Goal: Navigation & Orientation: Understand site structure

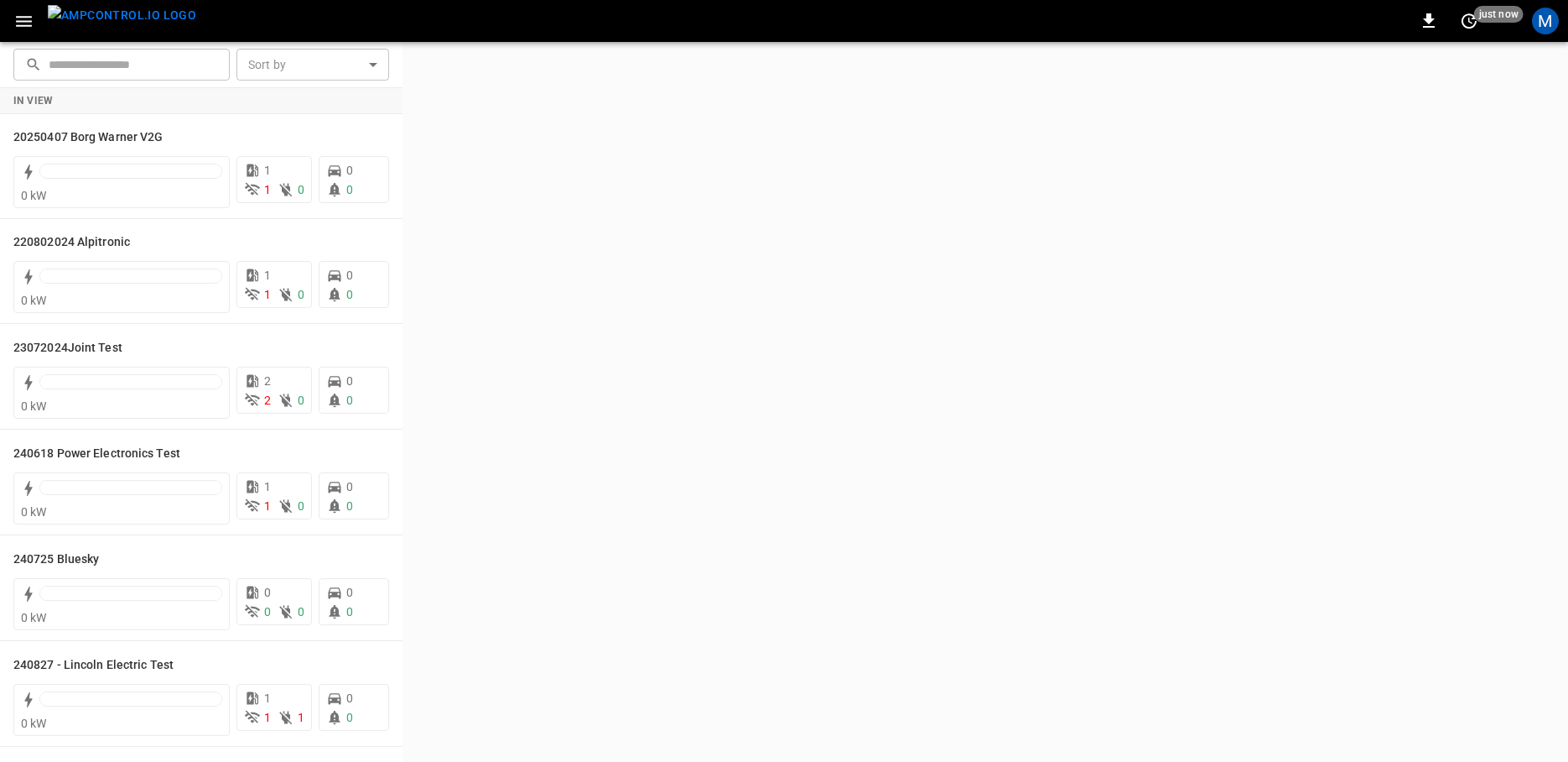
click at [28, 23] on icon "button" at bounding box center [24, 21] width 21 height 21
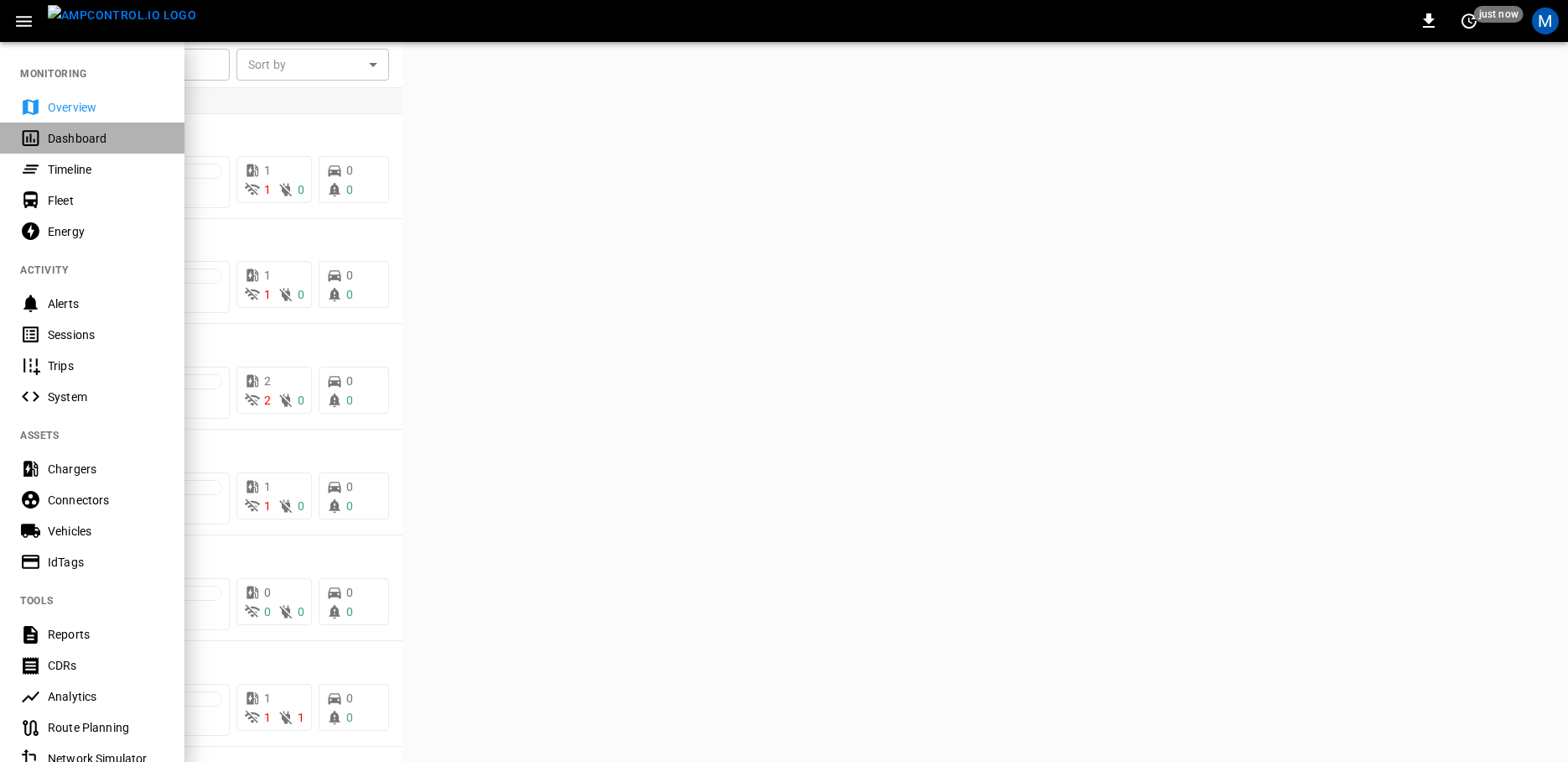
click at [61, 140] on div "Dashboard" at bounding box center [107, 139] width 117 height 17
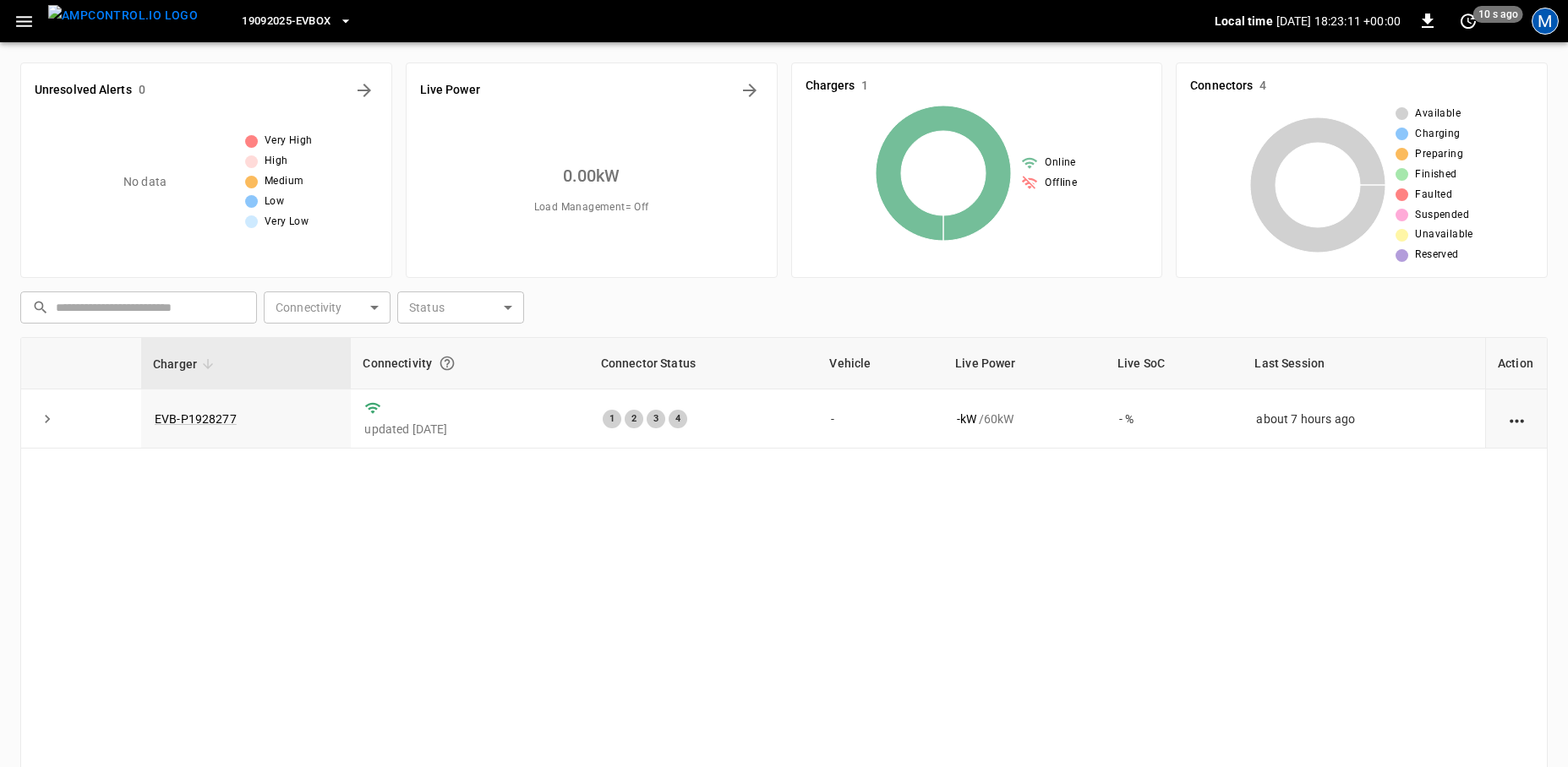
click at [1542, 20] on div "M" at bounding box center [1545, 21] width 27 height 27
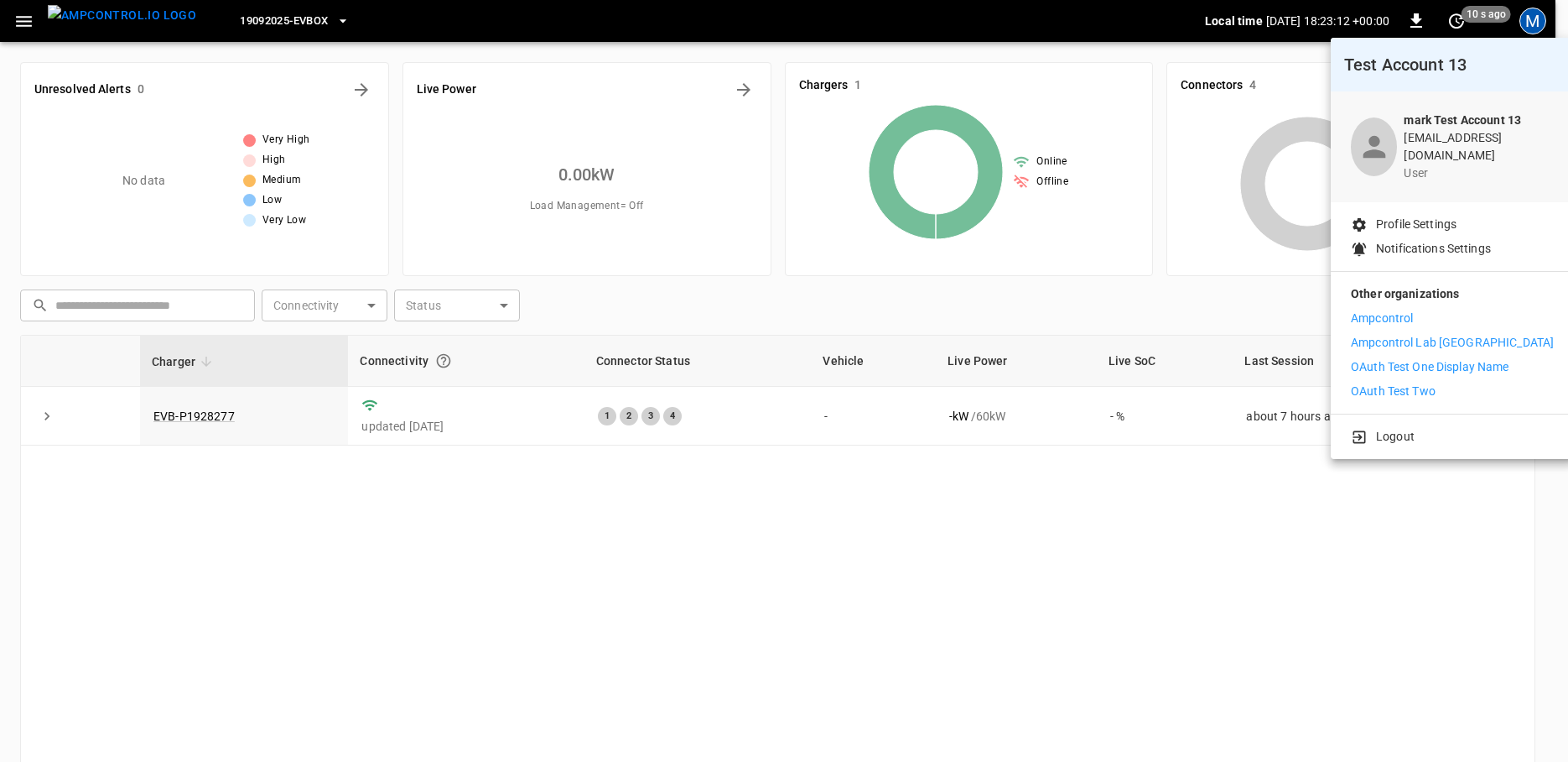
click at [1413, 428] on p "Logout" at bounding box center [1396, 436] width 39 height 18
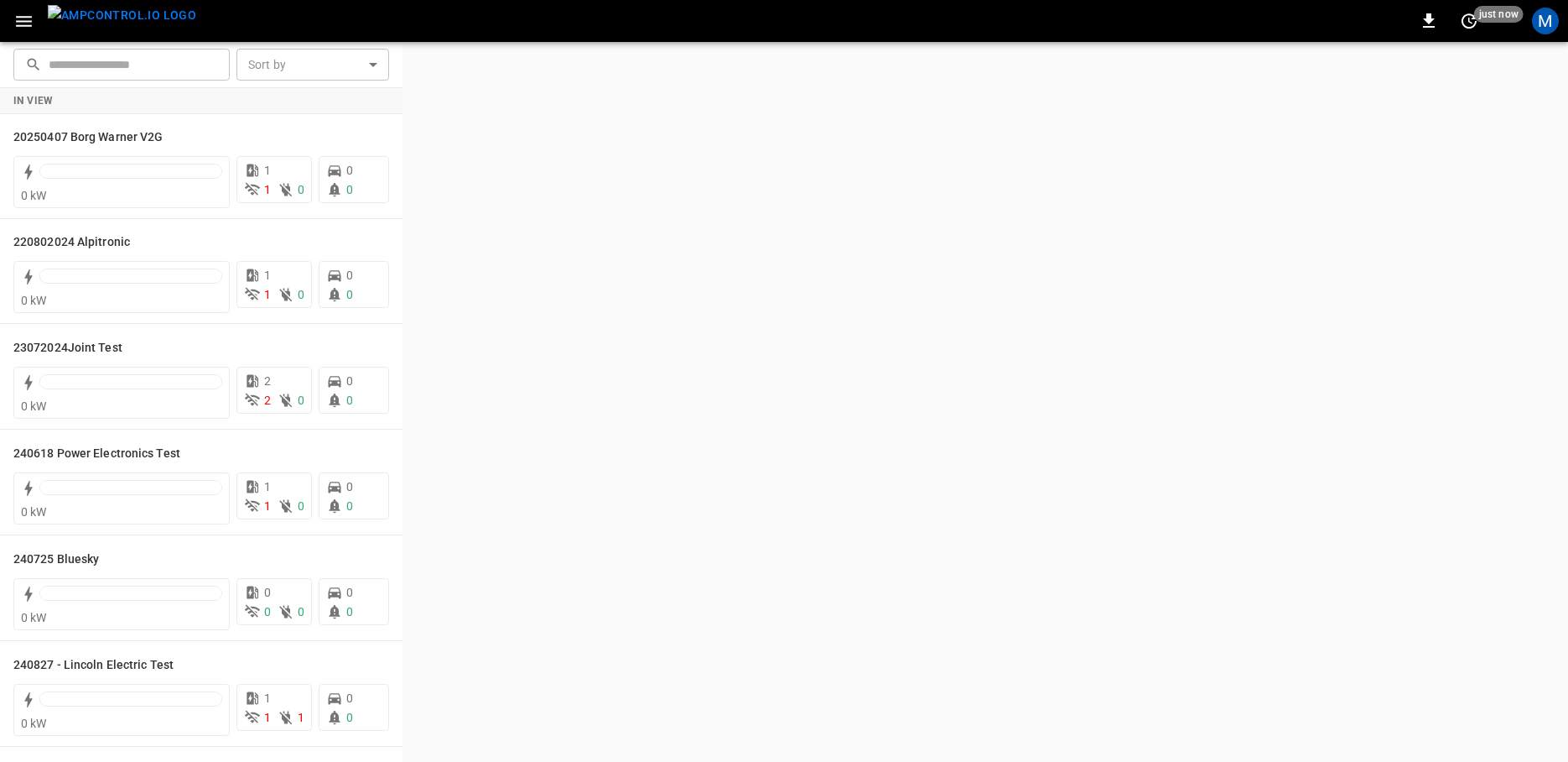
click at [19, 29] on icon "button" at bounding box center [24, 21] width 21 height 21
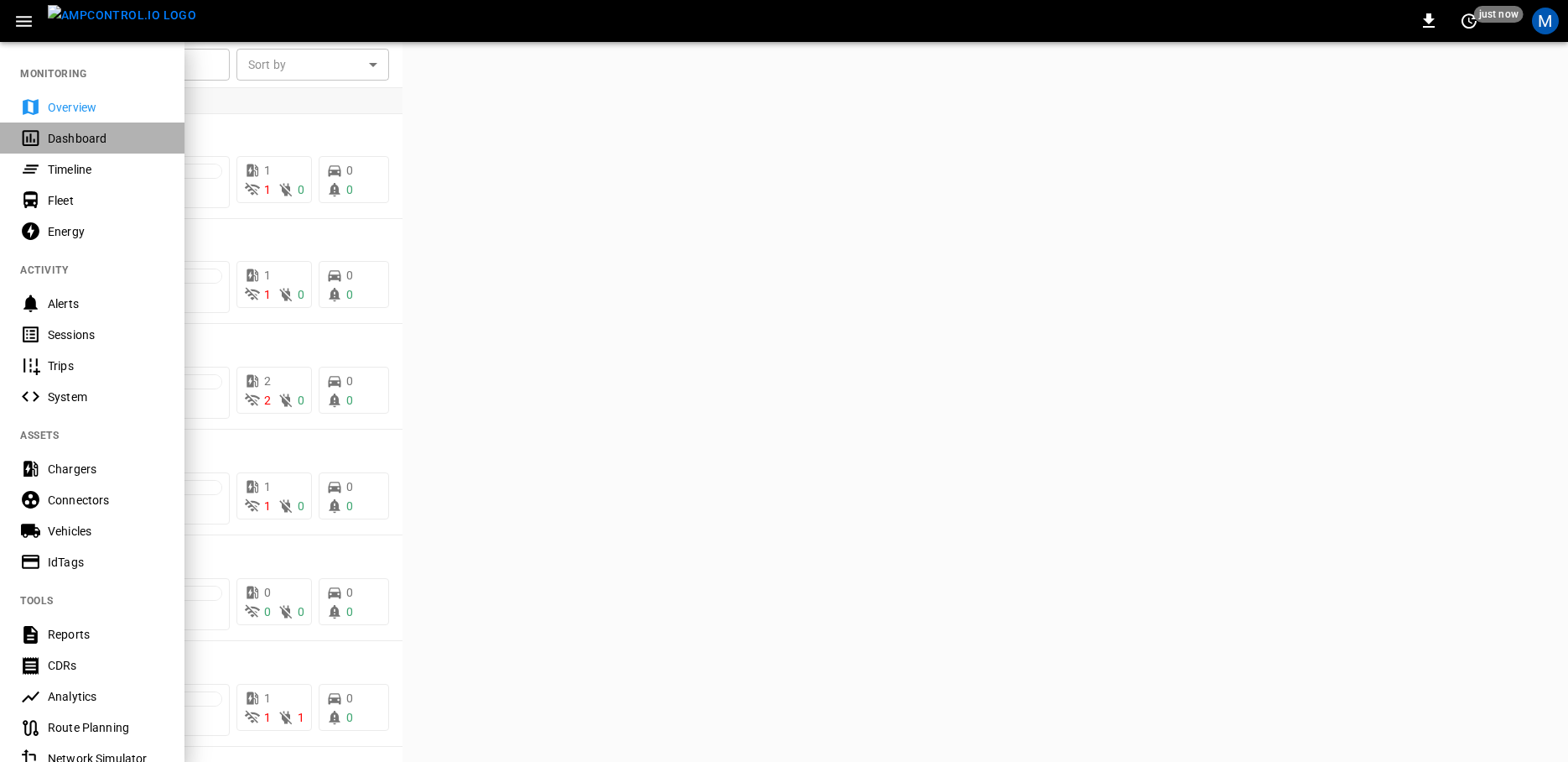
click at [89, 140] on div "Dashboard" at bounding box center [107, 139] width 117 height 17
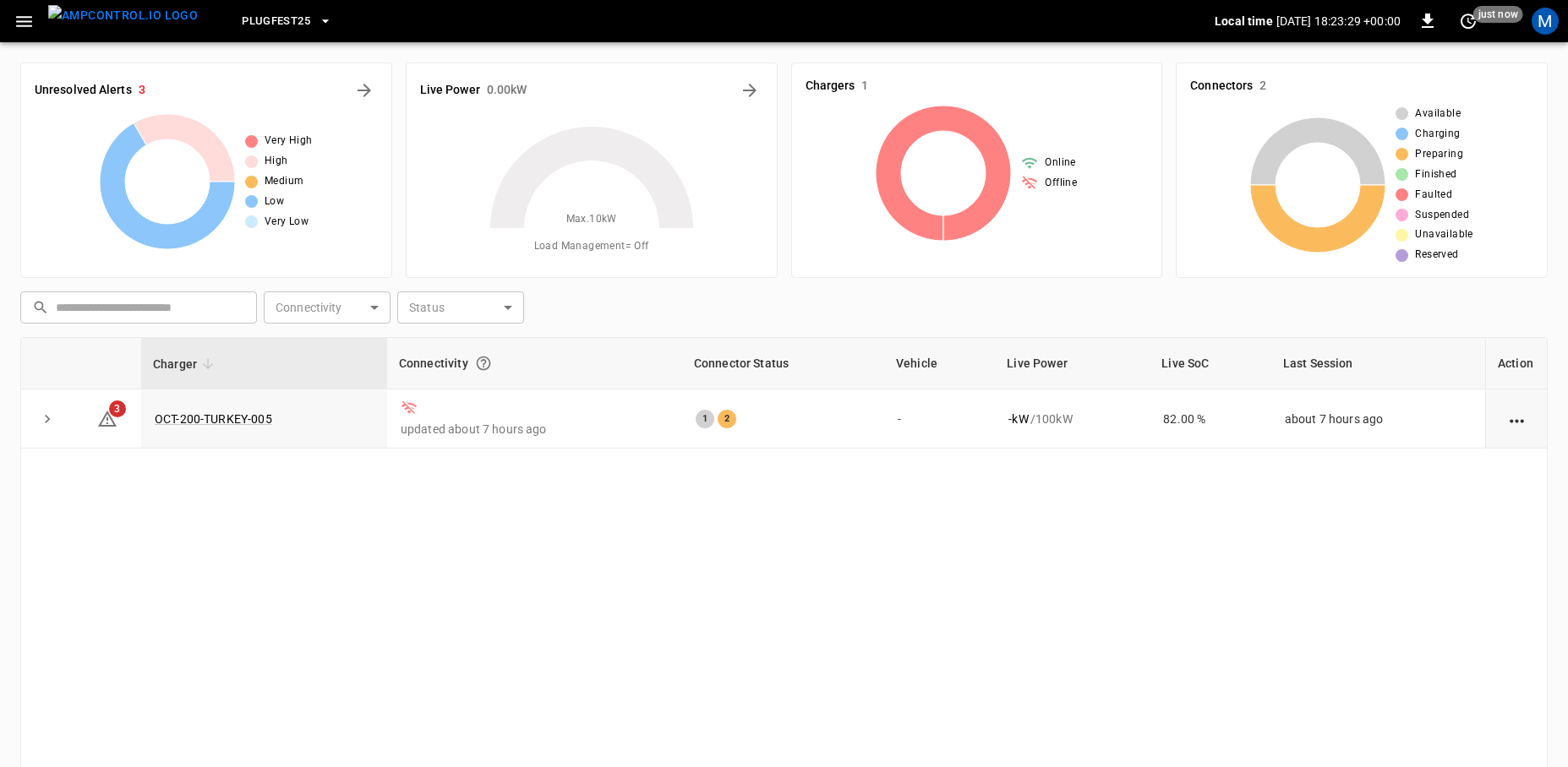
click at [22, 25] on icon "button" at bounding box center [24, 21] width 21 height 21
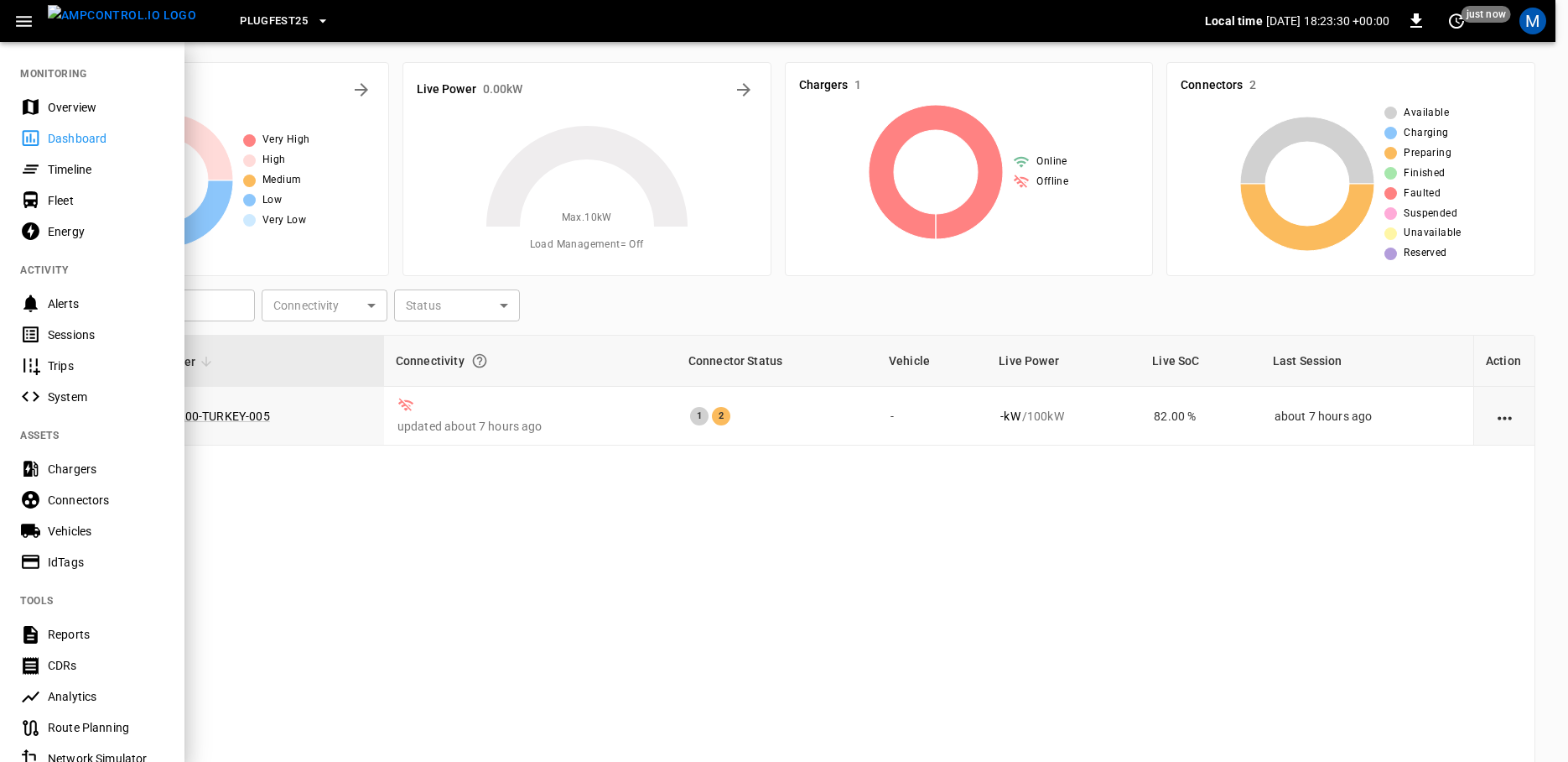
click at [62, 170] on div "Timeline" at bounding box center [107, 170] width 117 height 17
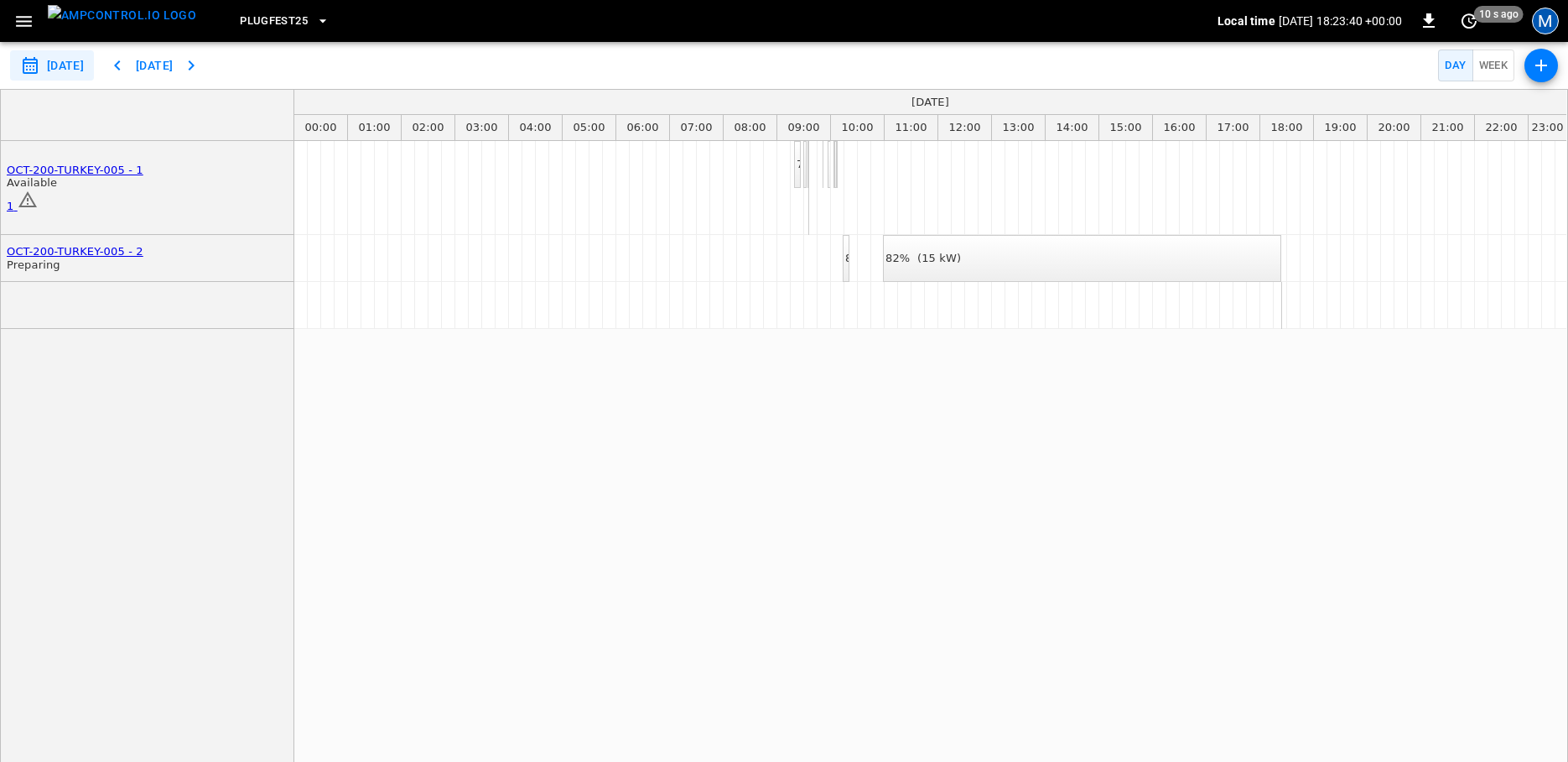
click at [1553, 16] on div "M" at bounding box center [1546, 21] width 27 height 27
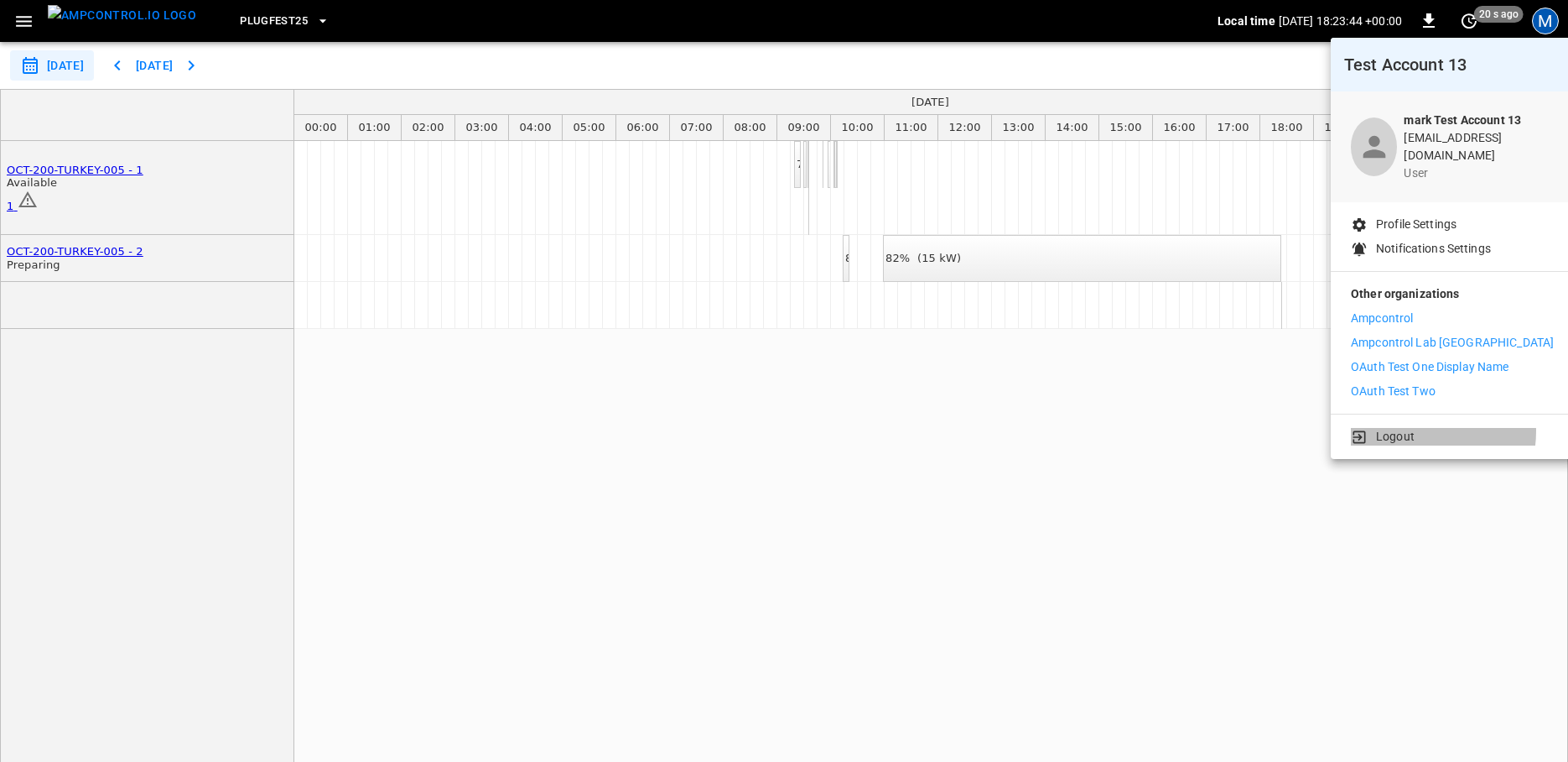
click at [1422, 428] on li "Logout" at bounding box center [1452, 436] width 203 height 18
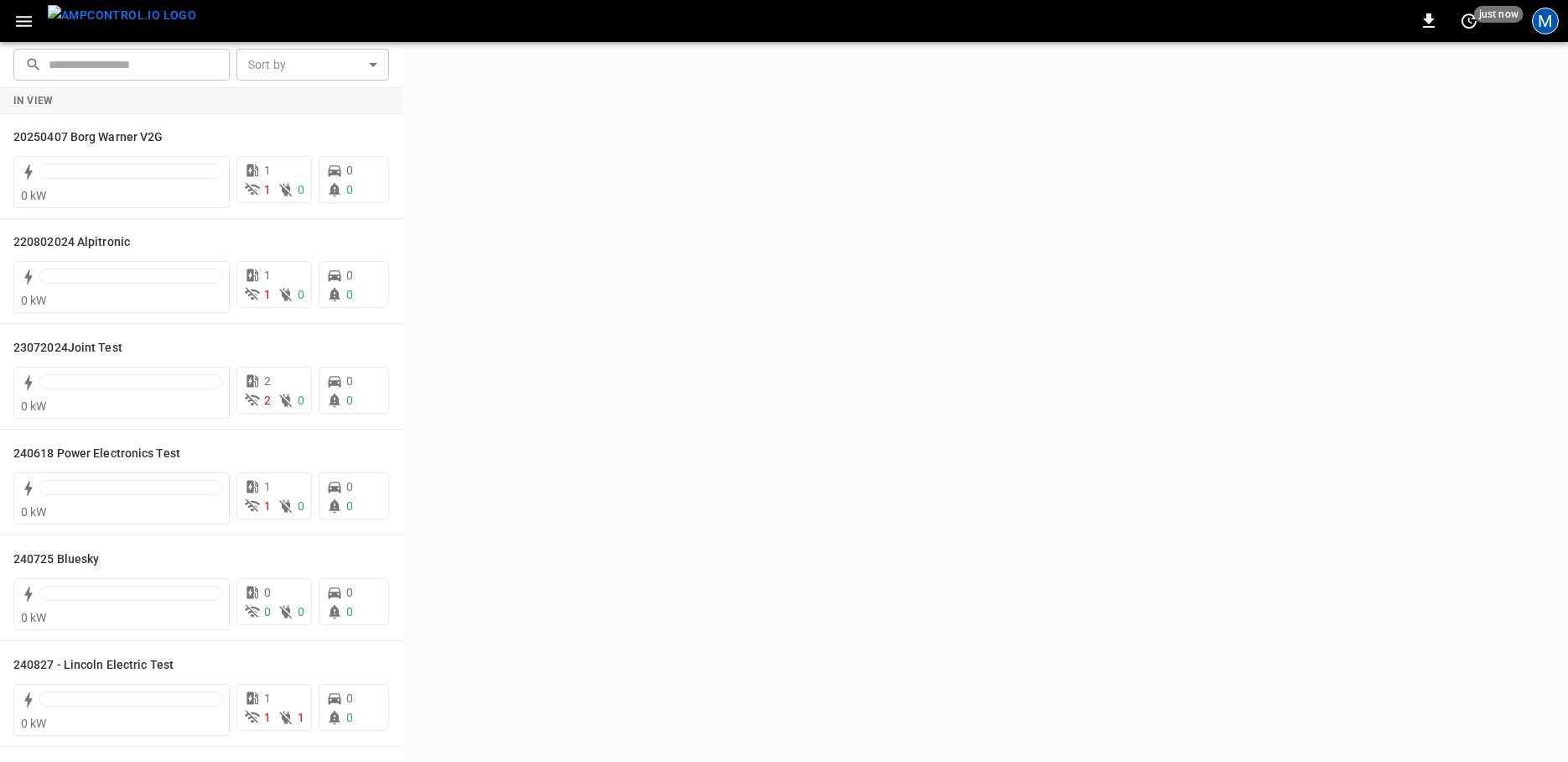
click at [1551, 23] on div "M" at bounding box center [1546, 21] width 27 height 27
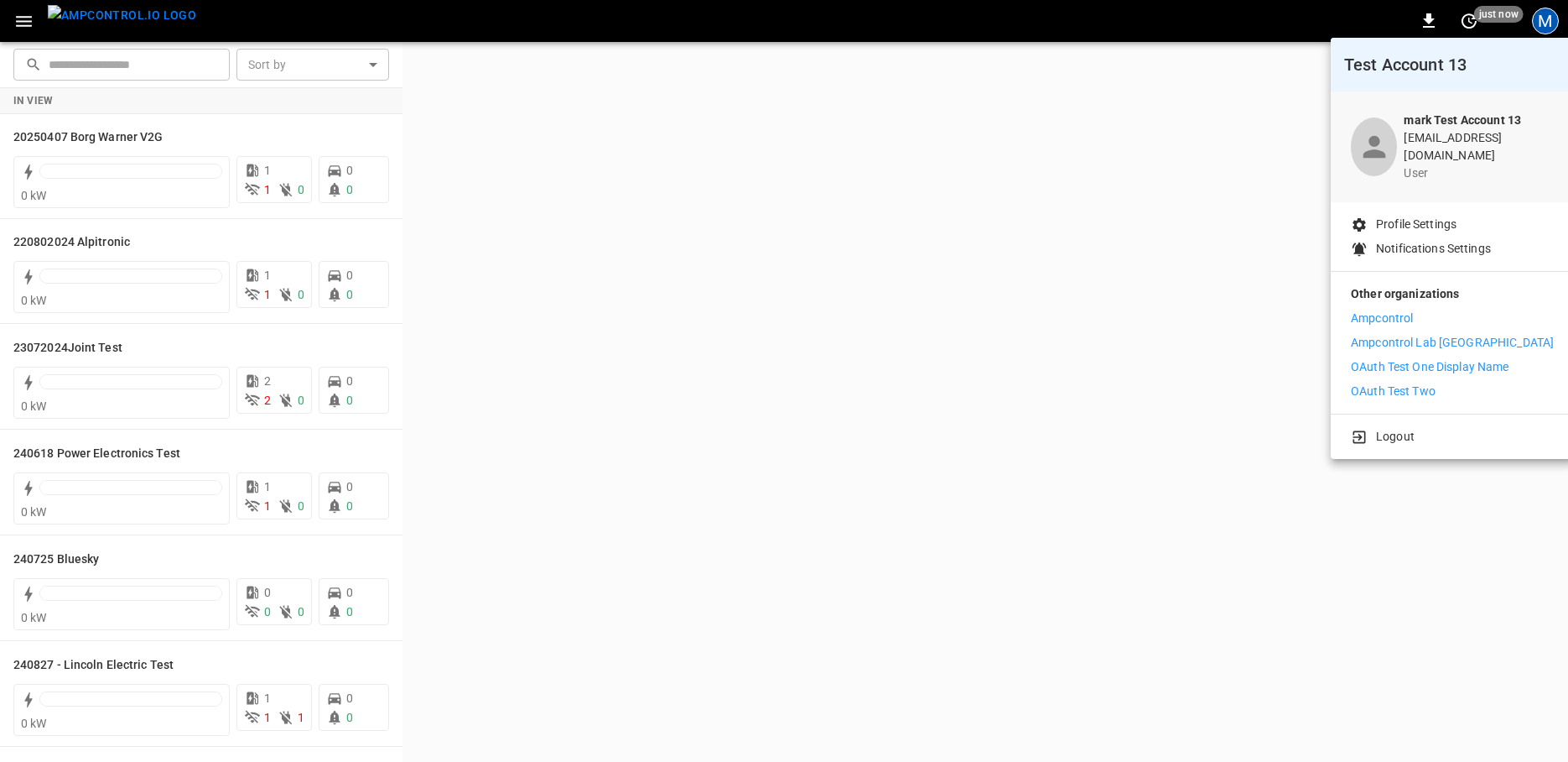
click at [1448, 434] on div "Logout" at bounding box center [1453, 433] width 243 height 38
click at [1396, 428] on p "Logout" at bounding box center [1396, 436] width 39 height 18
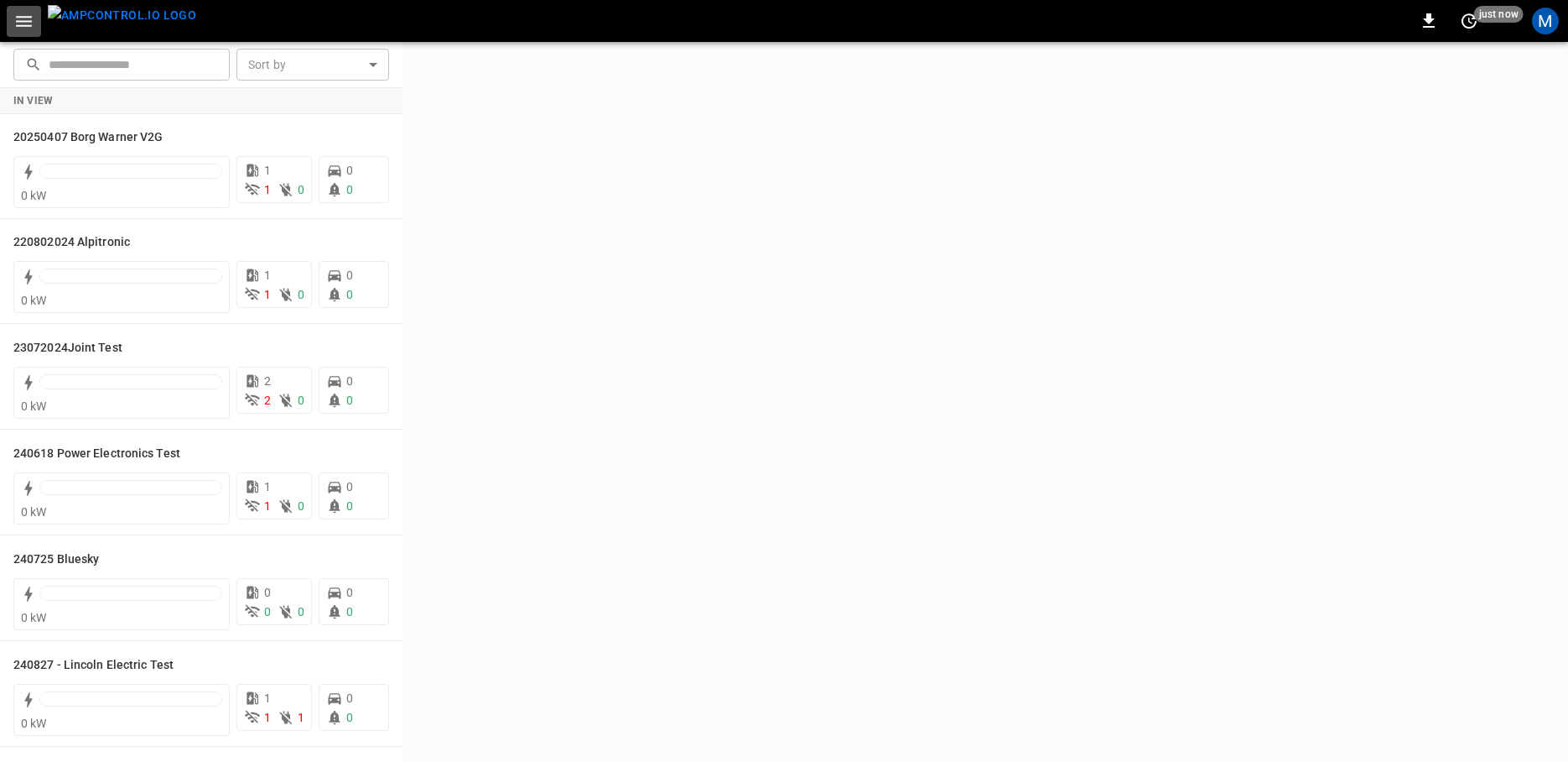
click at [34, 23] on icon "button" at bounding box center [24, 21] width 21 height 21
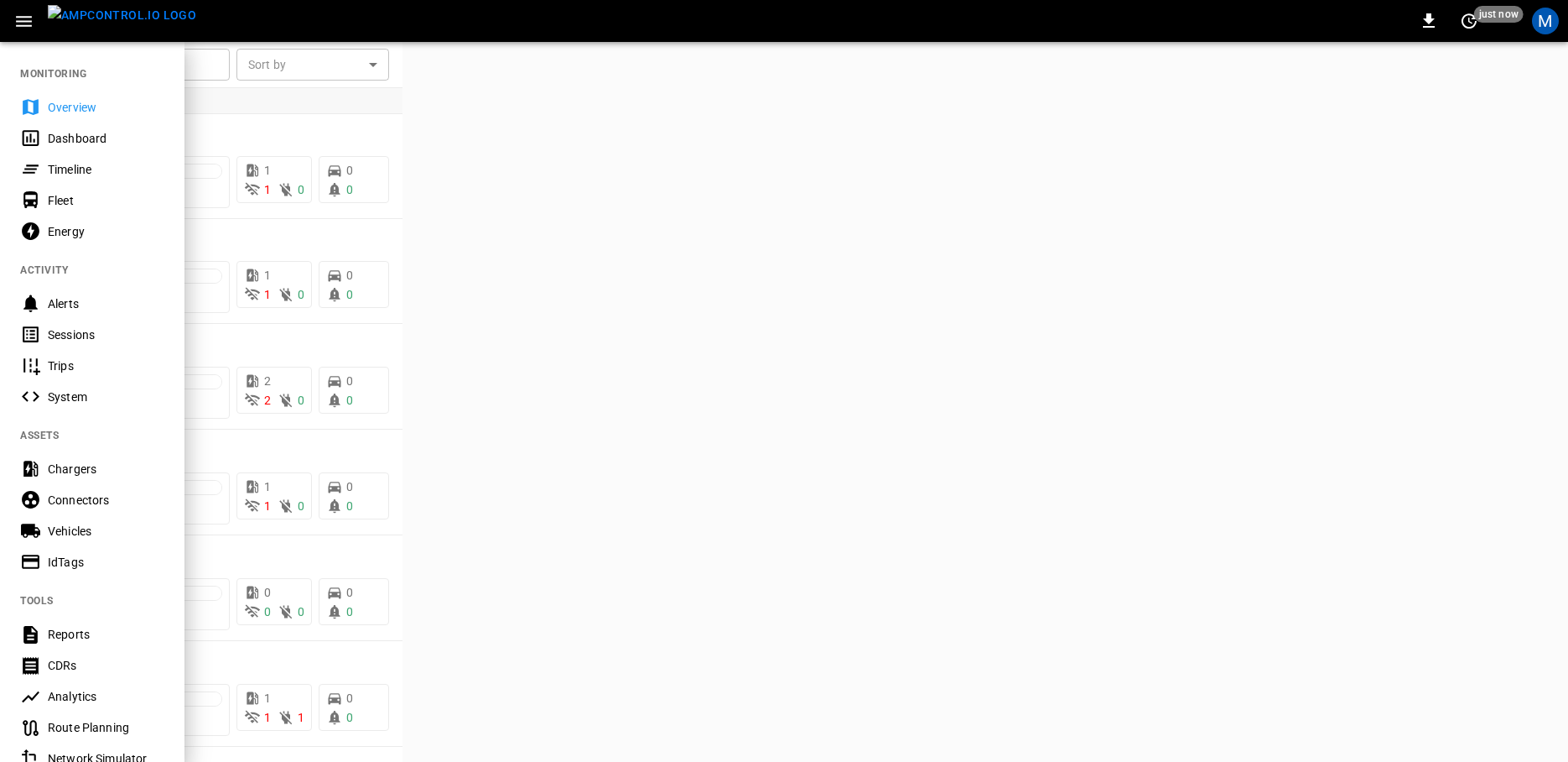
click at [90, 228] on div "Energy" at bounding box center [107, 232] width 117 height 17
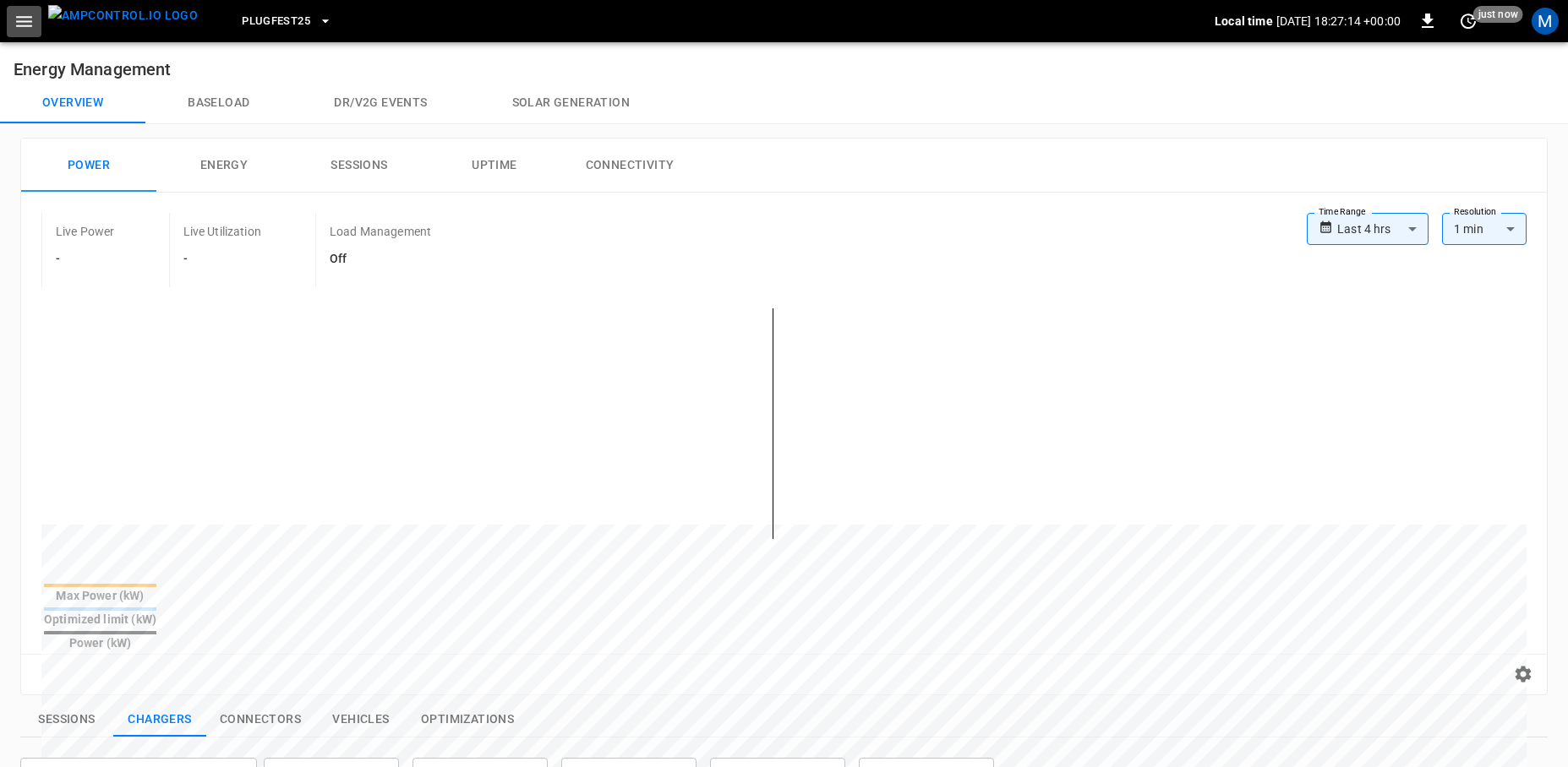
click at [24, 23] on icon "button" at bounding box center [24, 21] width 21 height 21
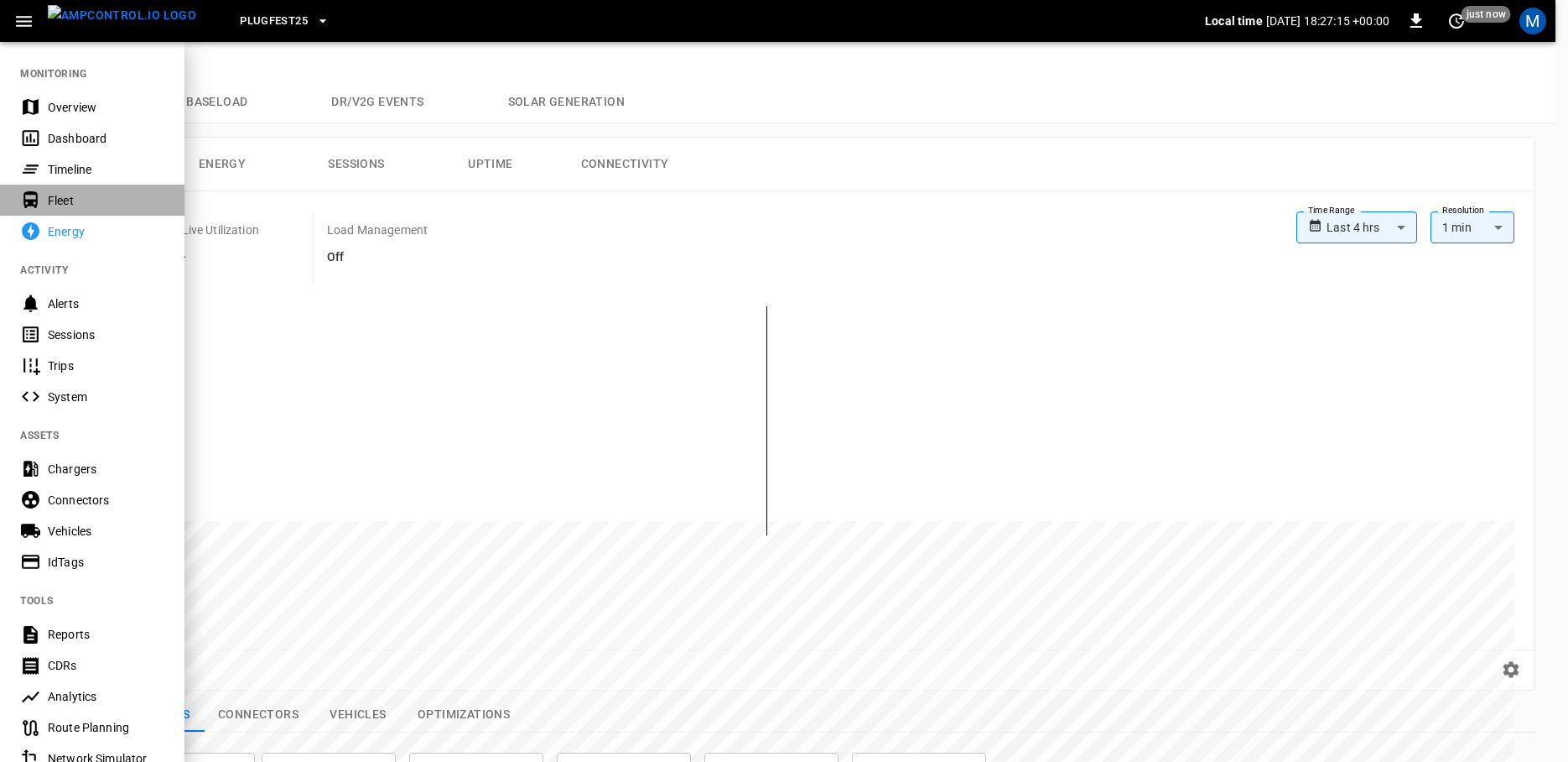
click at [57, 200] on div "Fleet" at bounding box center [107, 200] width 117 height 17
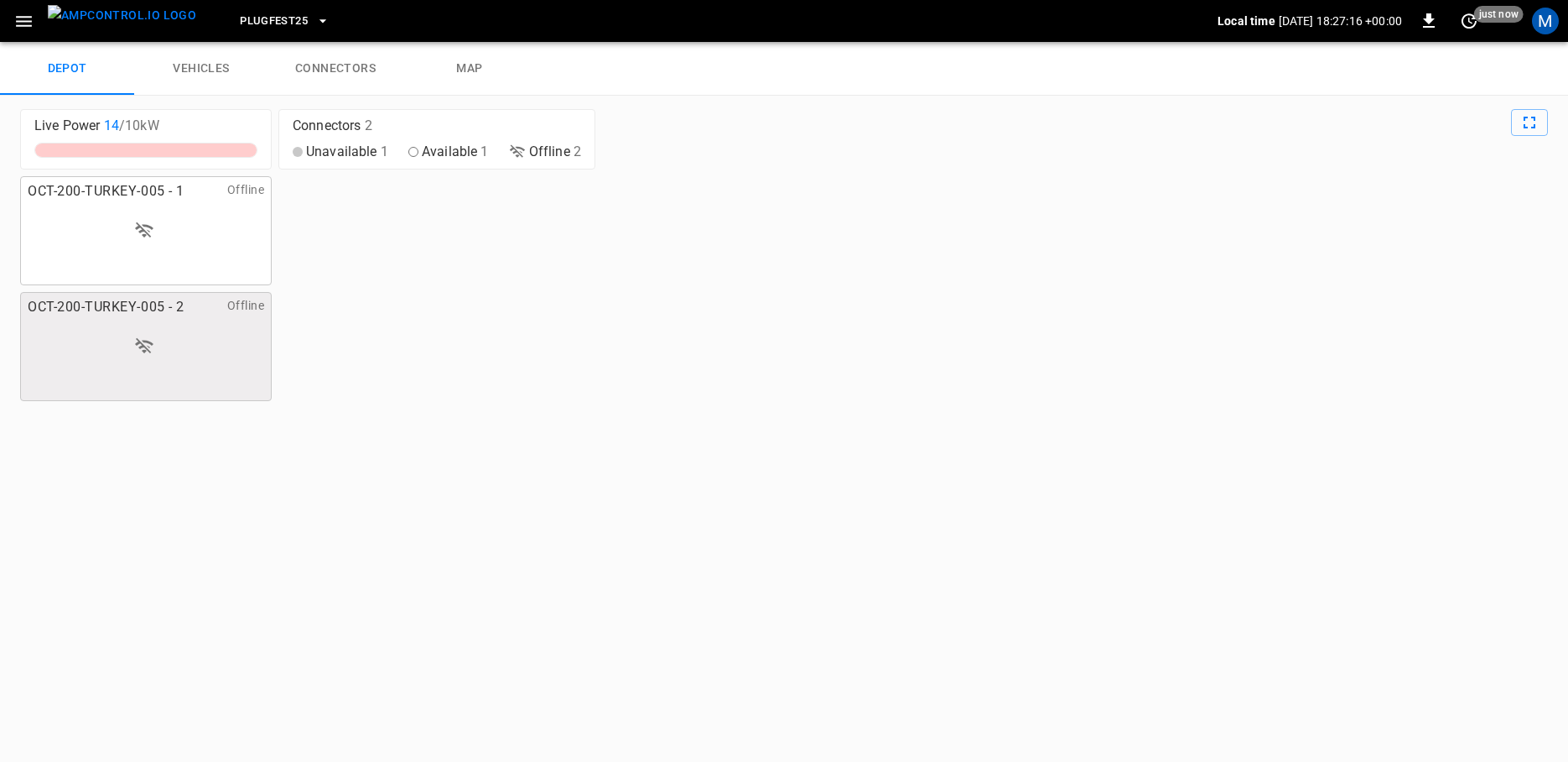
click at [32, 22] on icon "button" at bounding box center [24, 21] width 21 height 21
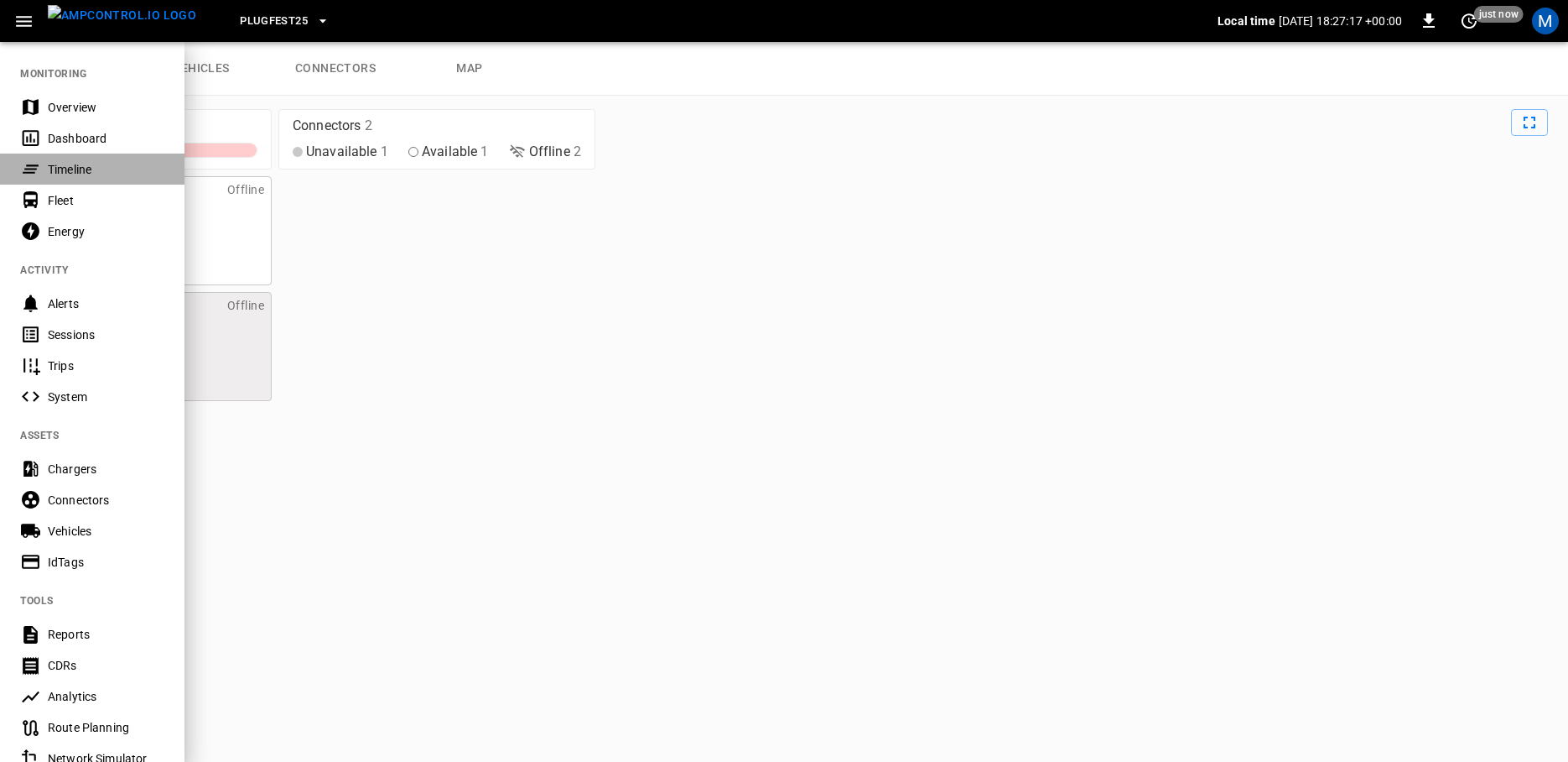
click at [58, 177] on div "Timeline" at bounding box center [107, 170] width 117 height 17
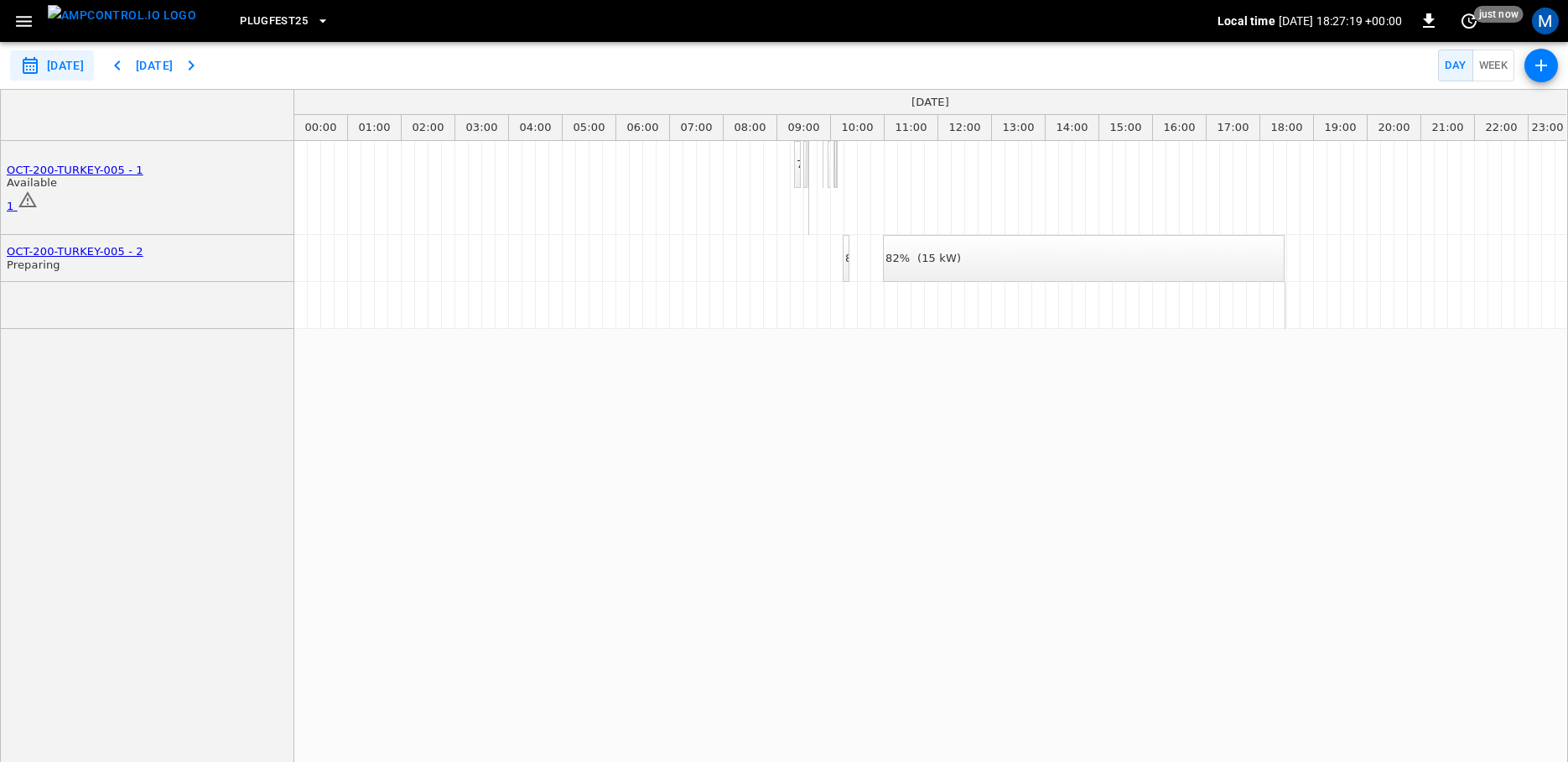
click at [25, 19] on icon "button" at bounding box center [24, 21] width 21 height 21
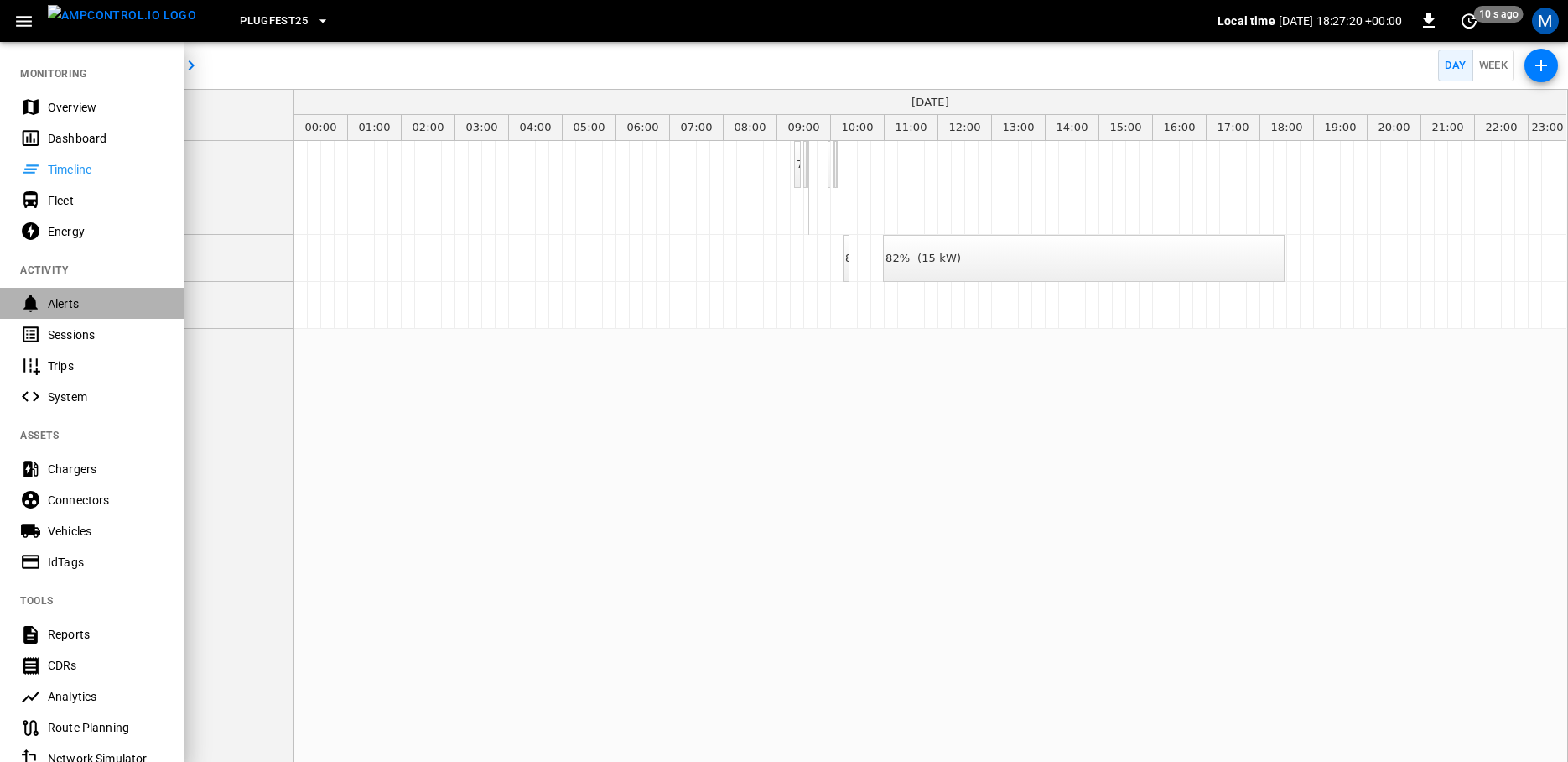
click at [64, 303] on div "Alerts" at bounding box center [107, 304] width 117 height 17
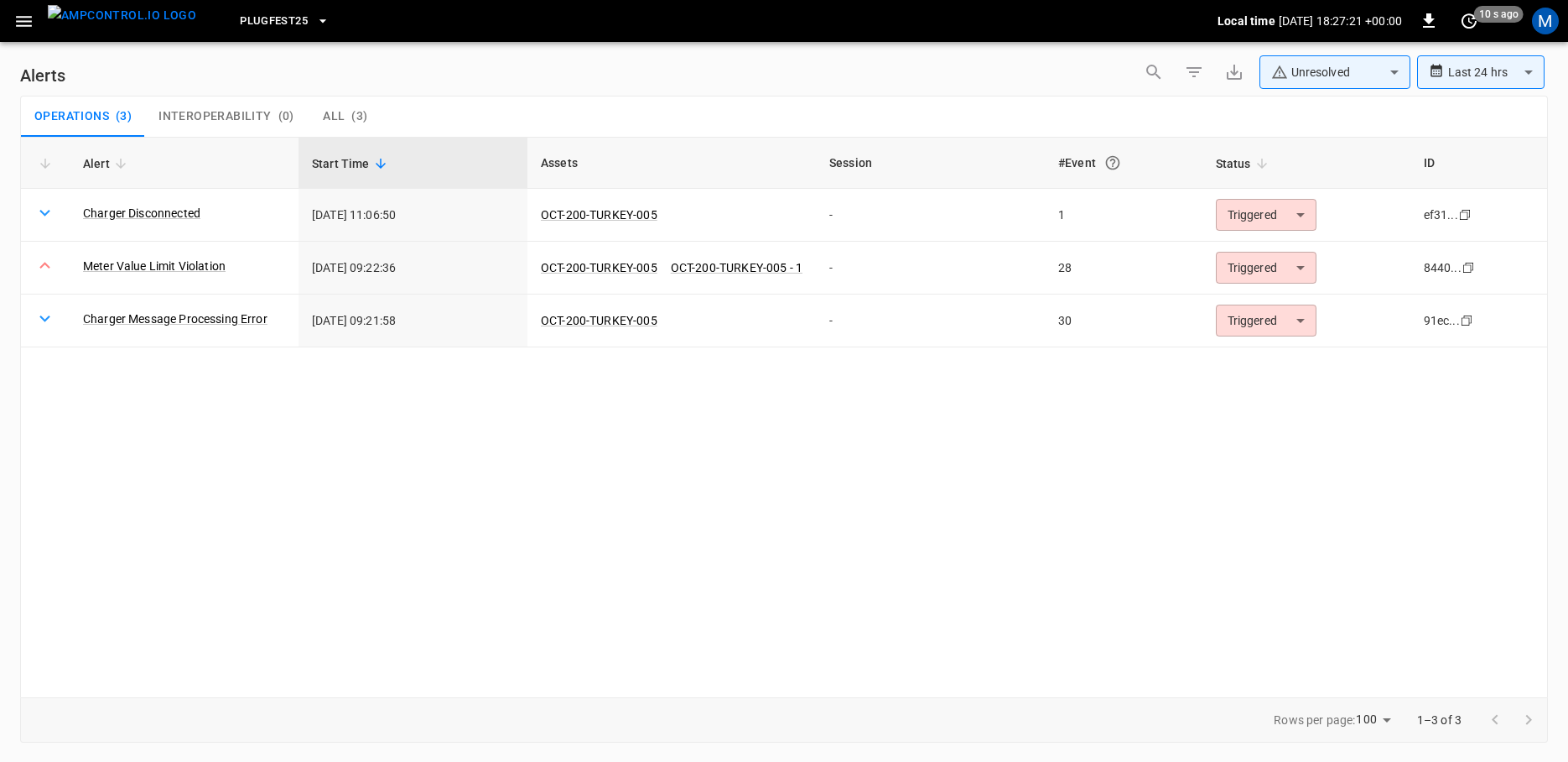
click at [31, 21] on icon "button" at bounding box center [24, 21] width 16 height 11
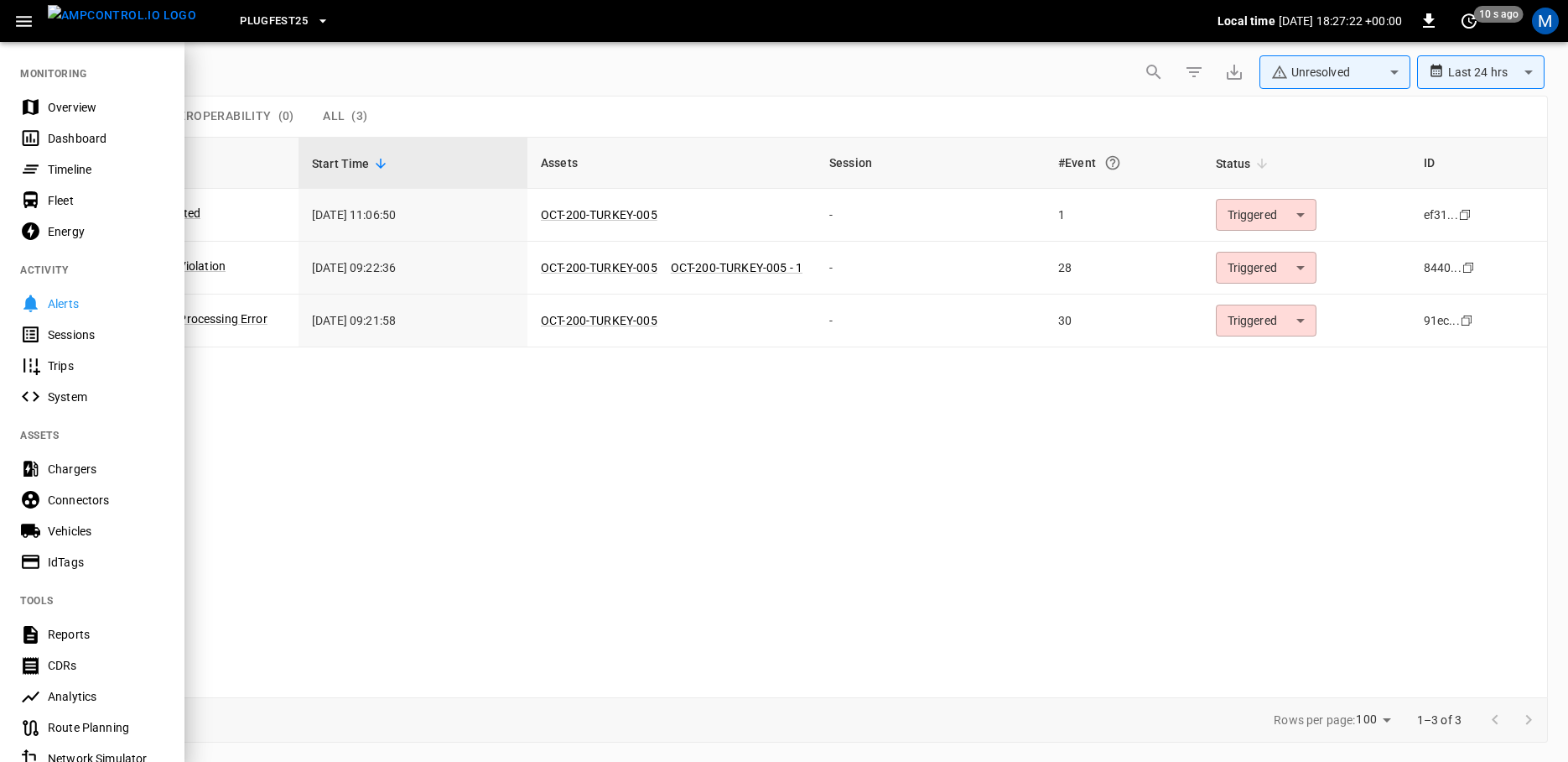
click at [83, 328] on div "Sessions" at bounding box center [107, 335] width 117 height 17
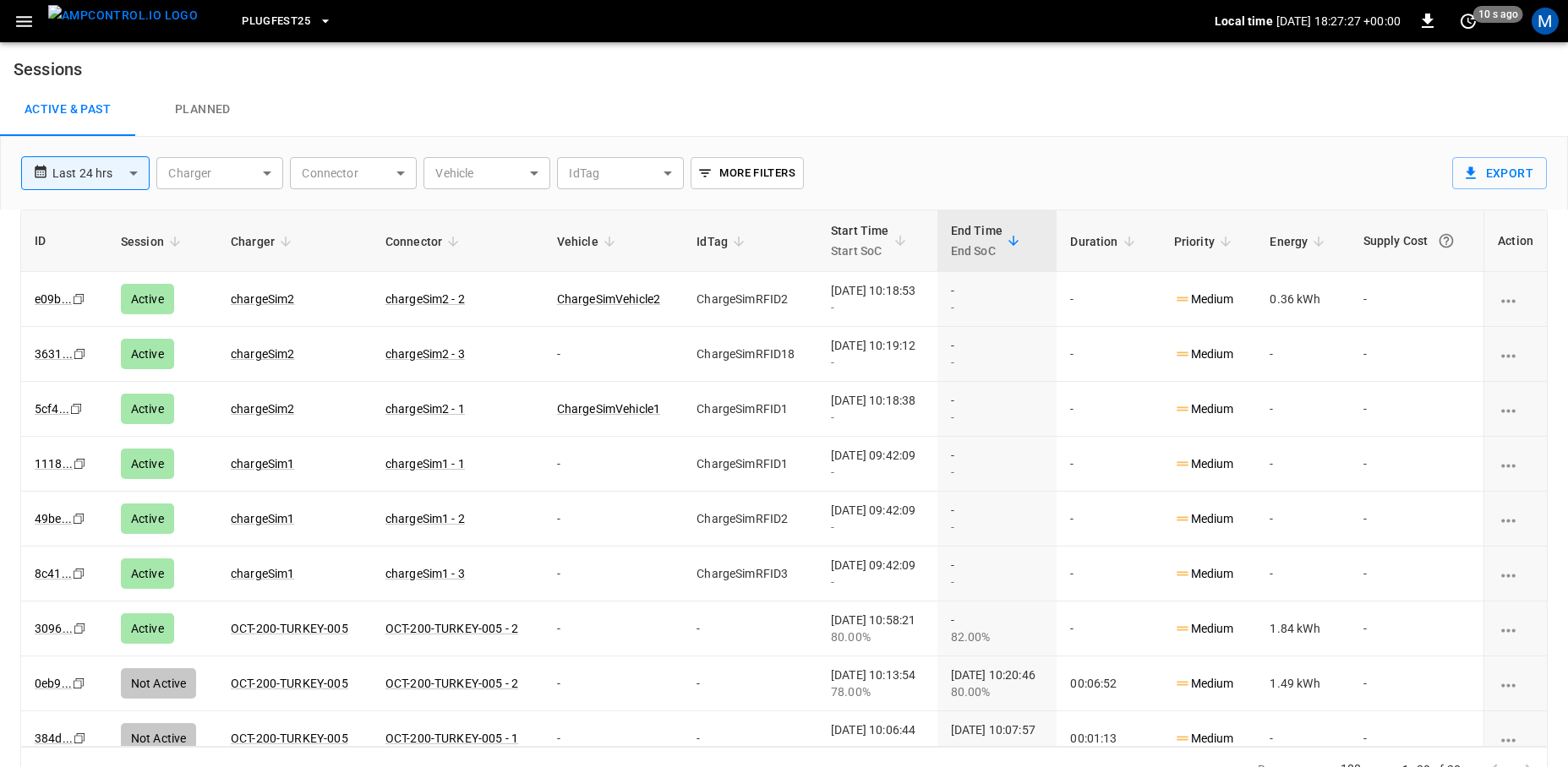
click at [26, 23] on icon "button" at bounding box center [24, 21] width 21 height 21
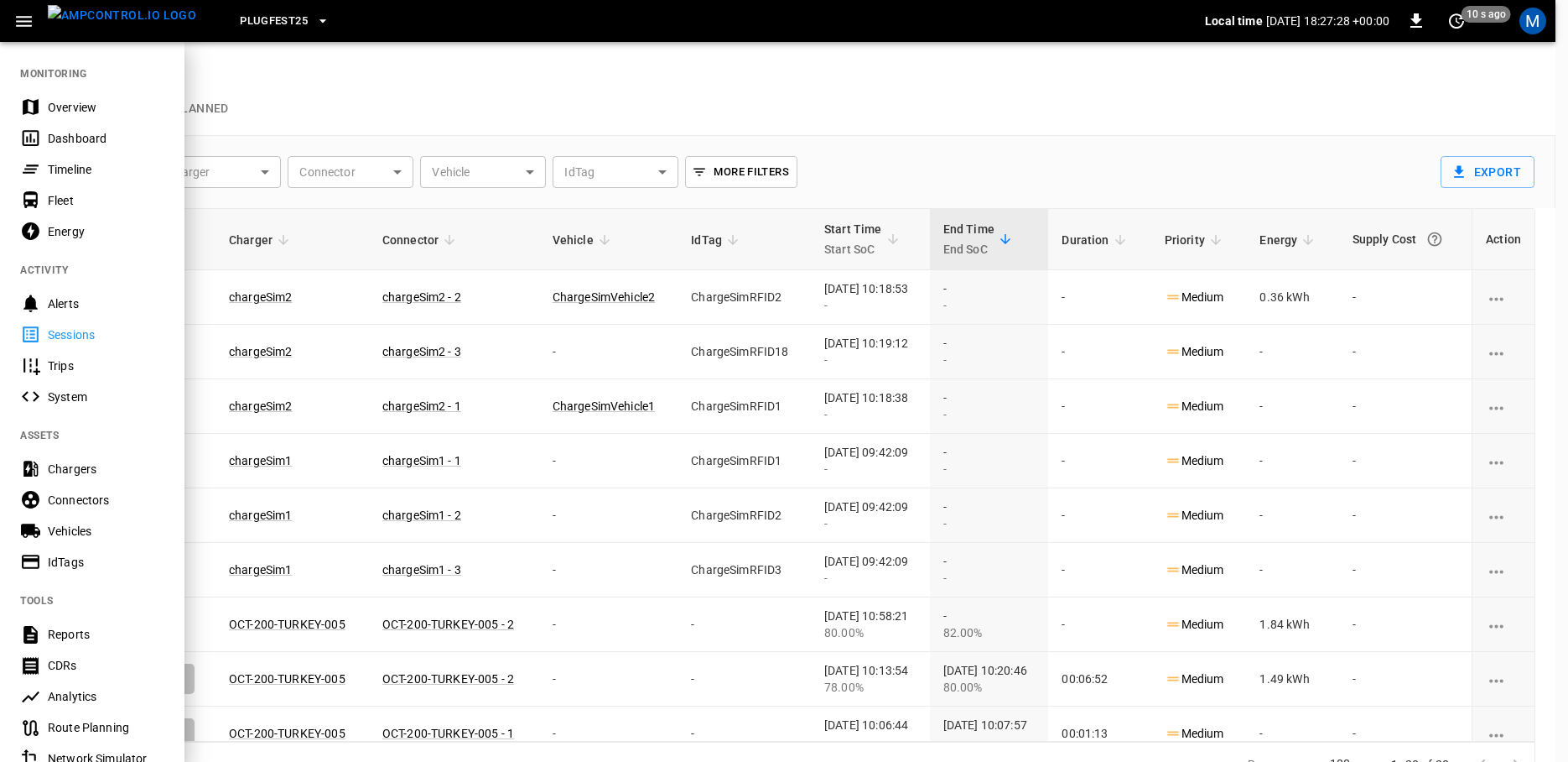
click at [73, 173] on div "Timeline" at bounding box center [107, 170] width 117 height 17
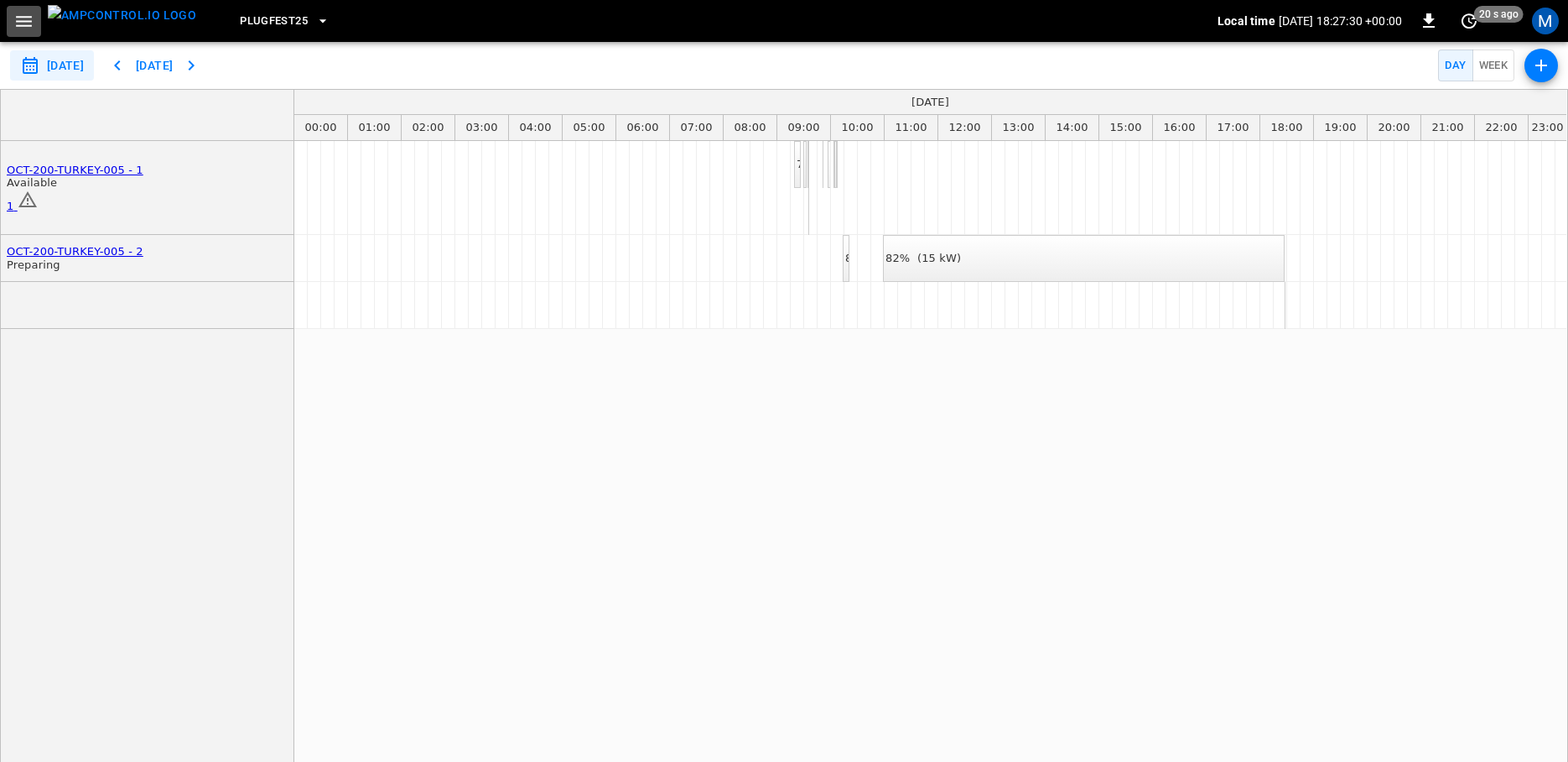
click at [19, 28] on icon "button" at bounding box center [24, 21] width 21 height 21
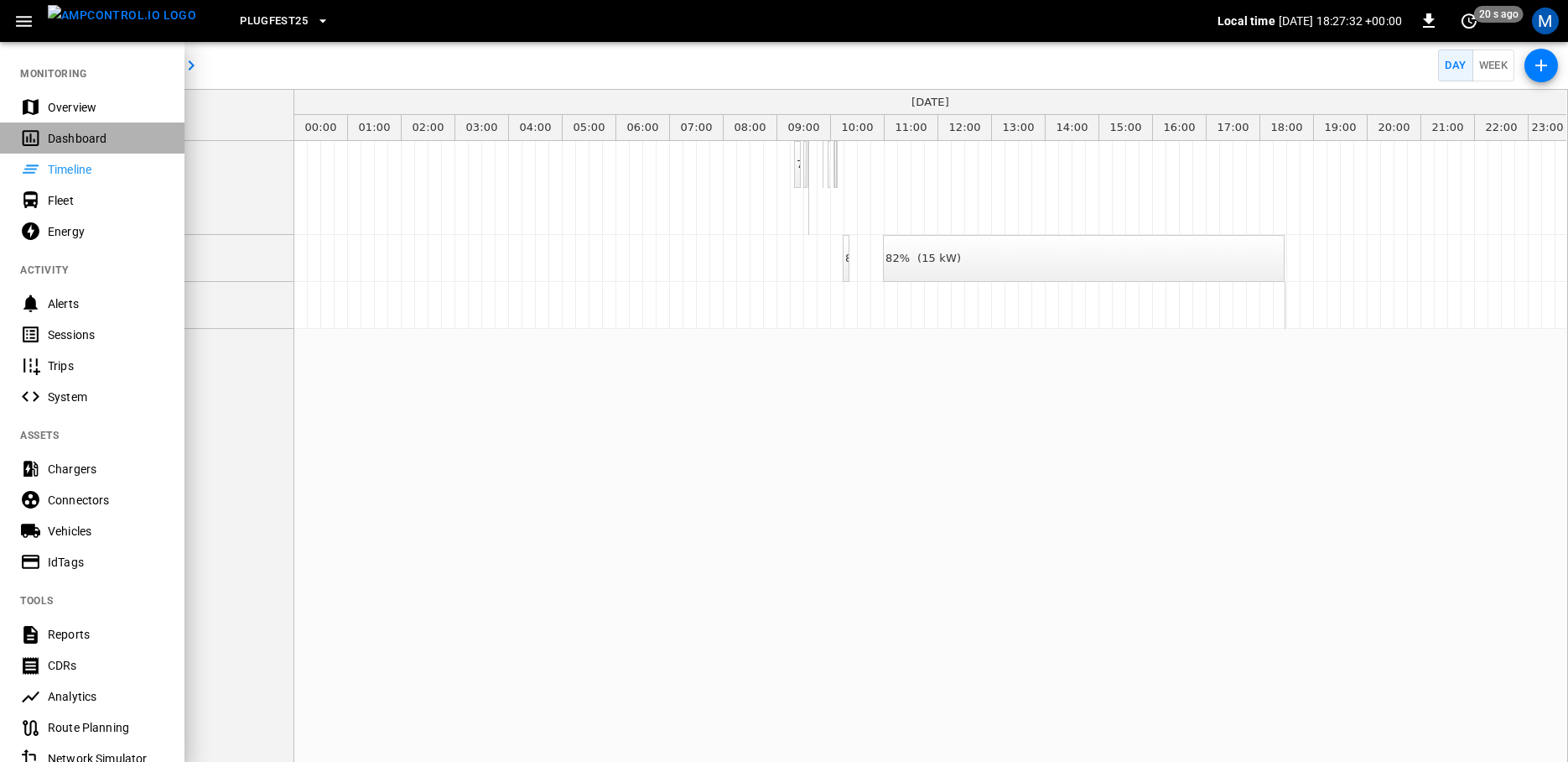
click at [43, 140] on div "Dashboard" at bounding box center [92, 138] width 184 height 31
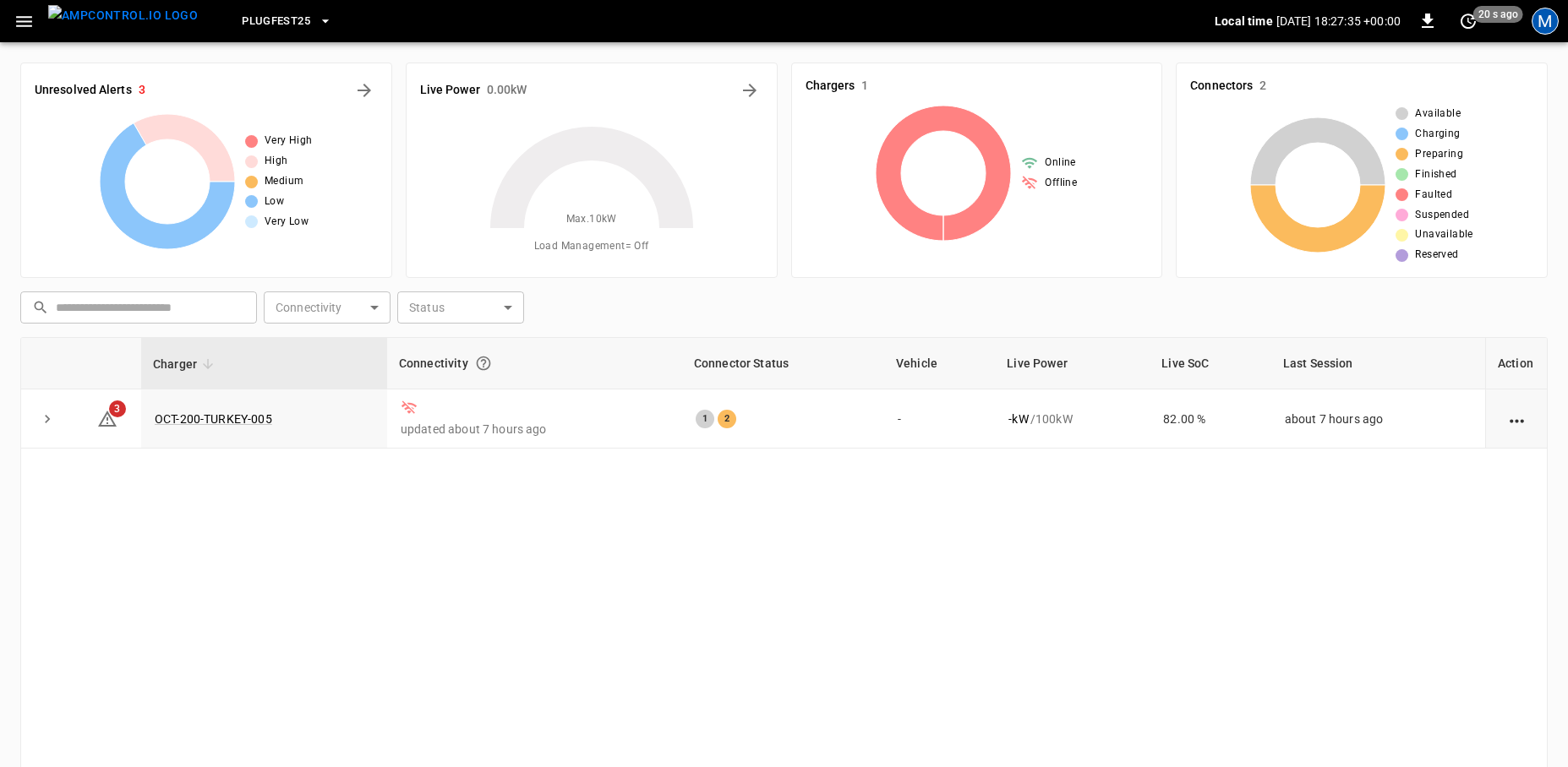
click at [1547, 17] on div "M" at bounding box center [1545, 21] width 27 height 27
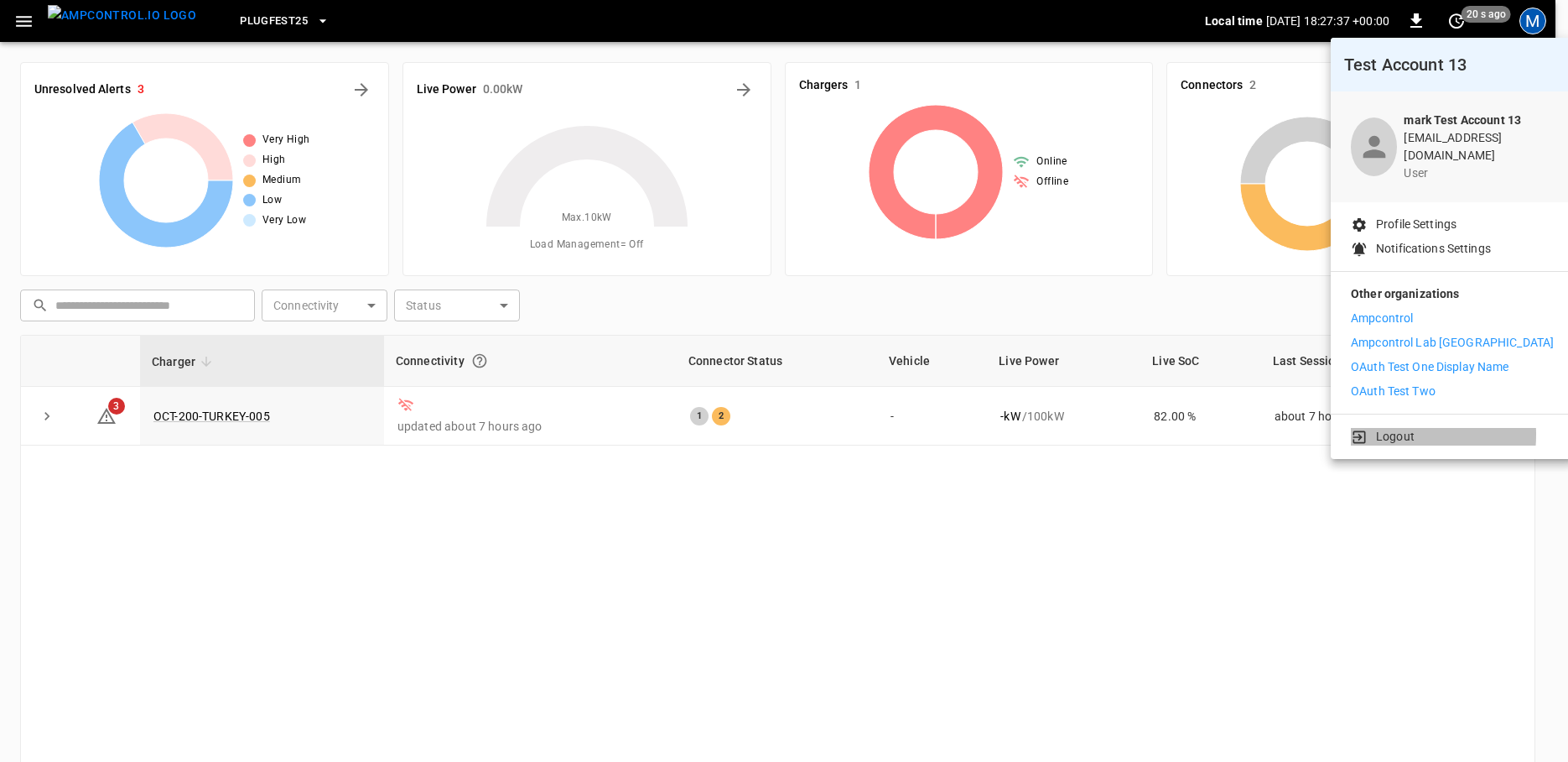
click at [1404, 428] on p "Logout" at bounding box center [1396, 436] width 39 height 18
